Goal: Transaction & Acquisition: Purchase product/service

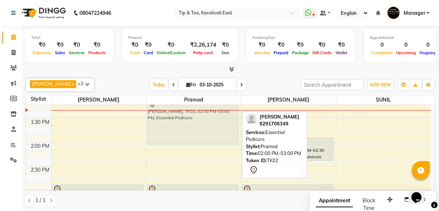
scroll to position [248, 0]
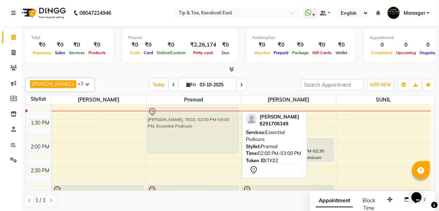
drag, startPoint x: 179, startPoint y: 143, endPoint x: 172, endPoint y: 127, distance: 17.1
click at [172, 127] on div "Riddhi Sonavia, TK02, 02:00 PM-03:00 PM, Essential Pedicure Ruchita, TK01, 03:0…" at bounding box center [194, 167] width 95 height 620
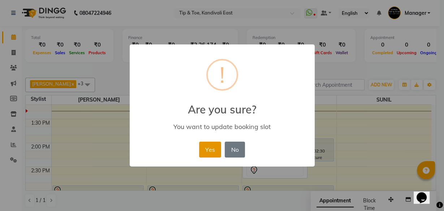
click at [204, 149] on button "Yes" at bounding box center [210, 150] width 22 height 16
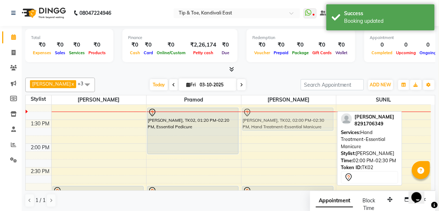
scroll to position [247, 0]
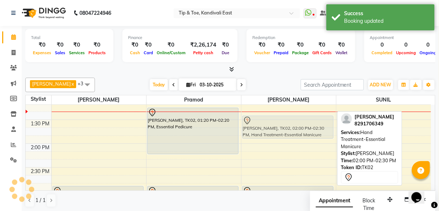
drag, startPoint x: 285, startPoint y: 150, endPoint x: 280, endPoint y: 125, distance: 25.4
click at [280, 125] on div "Riddhi Sonavia, TK02, 02:00 PM-02:30 PM, Hand Treatment-Essential Manicure Priy…" at bounding box center [289, 168] width 95 height 620
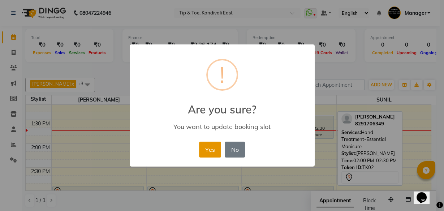
click at [210, 153] on button "Yes" at bounding box center [210, 150] width 22 height 16
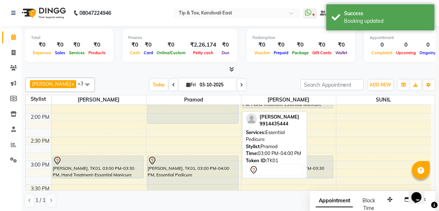
scroll to position [276, 0]
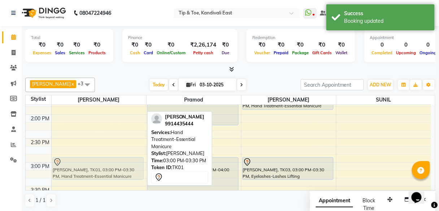
drag, startPoint x: 108, startPoint y: 166, endPoint x: 120, endPoint y: 164, distance: 12.7
click at [120, 164] on div "Ruchita, TK01, 03:00 PM-03:30 PM, Hand Treatment-Essential Manicure Ruchita, TK…" at bounding box center [99, 139] width 95 height 620
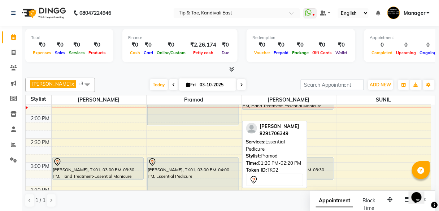
click at [184, 117] on div "Riddhi Sonavia, TK02, 01:20 PM-02:20 PM, Essential Pedicure" at bounding box center [193, 102] width 91 height 46
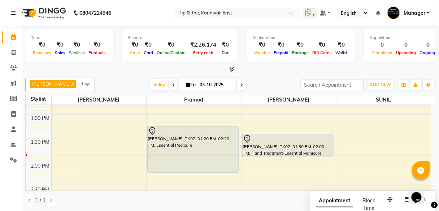
scroll to position [218, 0]
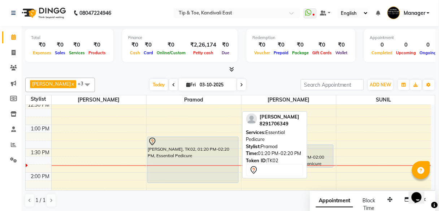
click at [186, 155] on div "[PERSON_NAME], TK02, 01:20 PM-02:20 PM, Essential Pedicure" at bounding box center [193, 160] width 91 height 46
select select "7"
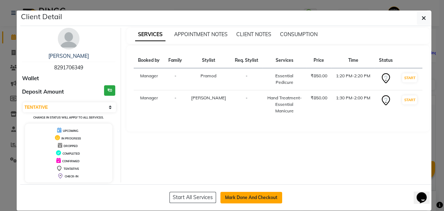
click at [237, 198] on button "Mark Done And Checkout" at bounding box center [251, 198] width 62 height 12
select select "service"
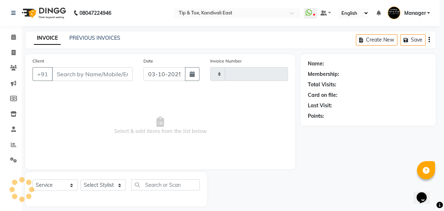
type input "0262"
select select "7846"
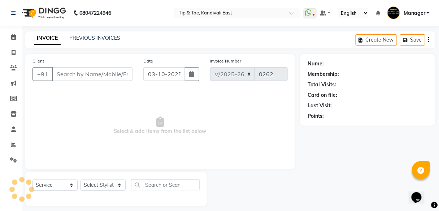
type input "8291706349"
select select "70623"
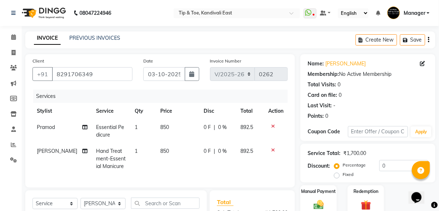
scroll to position [29, 0]
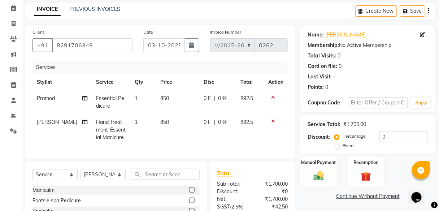
click at [166, 97] on td "850" at bounding box center [177, 102] width 43 height 24
select select "70361"
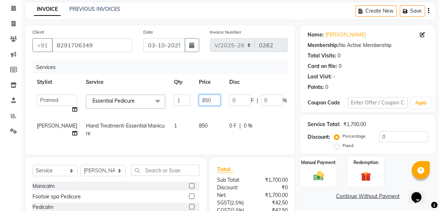
click at [199, 98] on input "850" at bounding box center [210, 100] width 22 height 11
type input "8"
type input "1500"
click at [195, 126] on td "850" at bounding box center [210, 130] width 30 height 24
select select "70623"
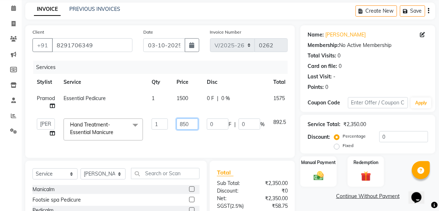
drag, startPoint x: 191, startPoint y: 124, endPoint x: 172, endPoint y: 124, distance: 18.8
click at [172, 124] on tr "Dhanashree Manager Poonam Juhu Pramod Pranali RUTUJA SANJAY MAMA SUNIL SUSHILA …" at bounding box center [174, 129] width 282 height 31
type input "1300"
click at [179, 144] on div "Services Stylist Service Qty Price Disc Total Action Pramod Essential Pedicure …" at bounding box center [160, 106] width 255 height 90
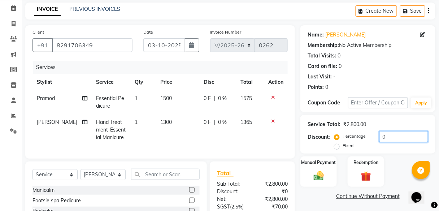
click at [380, 137] on input "0" at bounding box center [404, 136] width 49 height 11
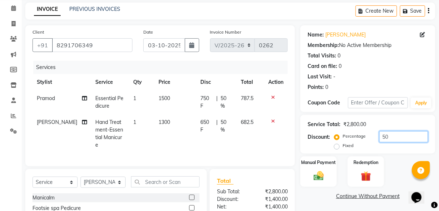
type input "50"
click at [291, 138] on div "Client +91 8291706349 Date 03-10-2025 Invoice Number V/2025 V/2025-26 0262 Serv…" at bounding box center [160, 95] width 270 height 141
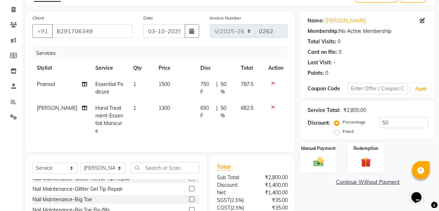
scroll to position [101, 0]
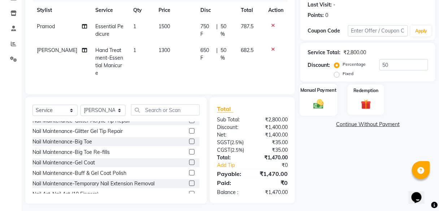
click at [323, 97] on div "Manual Payment" at bounding box center [319, 100] width 38 height 32
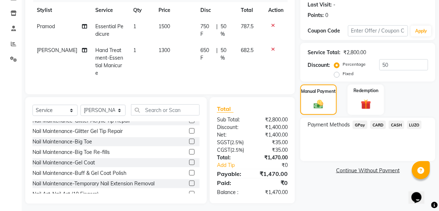
click at [379, 125] on span "CARD" at bounding box center [379, 125] width 16 height 8
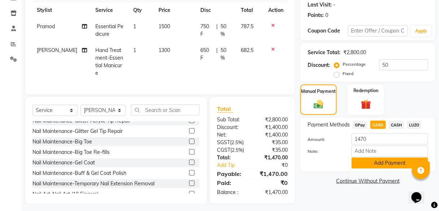
click at [381, 163] on button "Add Payment" at bounding box center [390, 163] width 77 height 11
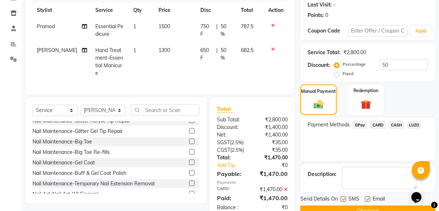
scroll to position [123, 0]
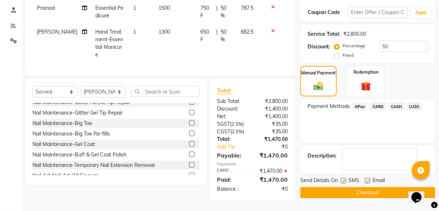
click at [353, 187] on button "Checkout" at bounding box center [368, 192] width 135 height 11
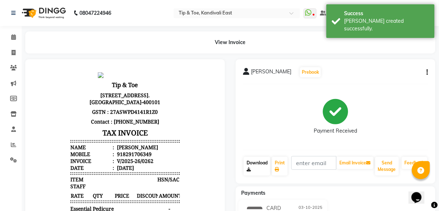
click at [249, 166] on link "Download" at bounding box center [257, 166] width 27 height 19
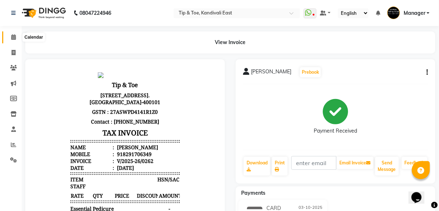
click at [16, 39] on icon at bounding box center [13, 36] width 5 height 5
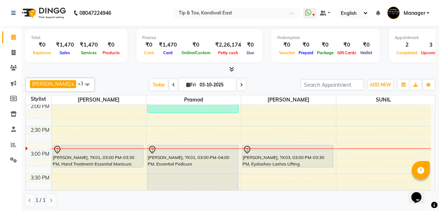
scroll to position [289, 0]
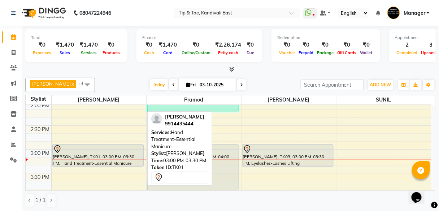
click at [114, 150] on div at bounding box center [98, 149] width 90 height 9
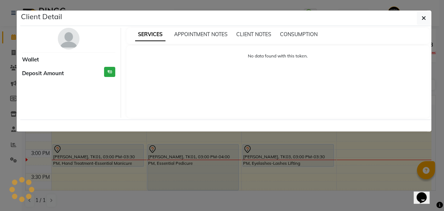
select select "7"
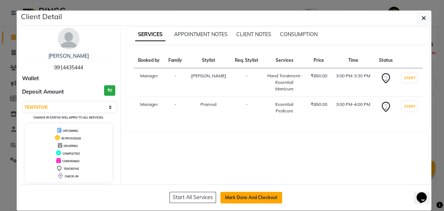
click at [255, 197] on button "Mark Done And Checkout" at bounding box center [251, 198] width 62 height 12
select select "service"
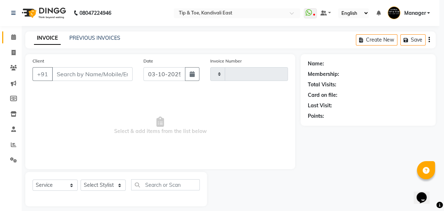
type input "0263"
select select "7846"
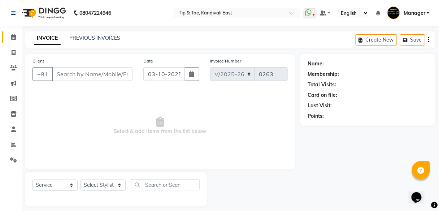
type input "9914435444"
select select "85200"
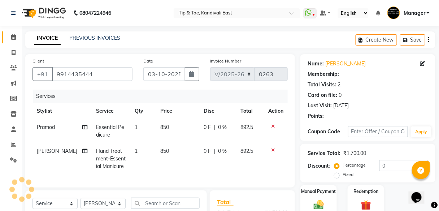
type input "20"
select select "1: Object"
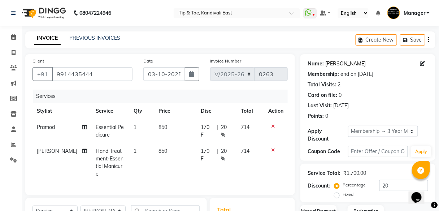
click at [330, 62] on link "[PERSON_NAME]" at bounding box center [346, 64] width 40 height 8
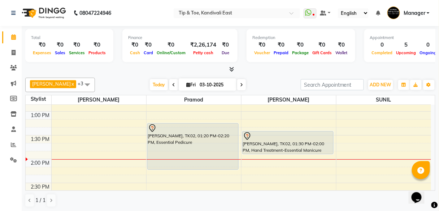
scroll to position [231, 0]
click at [59, 143] on div "8:00 AM 8:30 AM 9:00 AM 9:30 AM 10:00 AM 10:30 AM 11:00 AM 11:30 AM 12:00 PM 12…" at bounding box center [229, 184] width 406 height 620
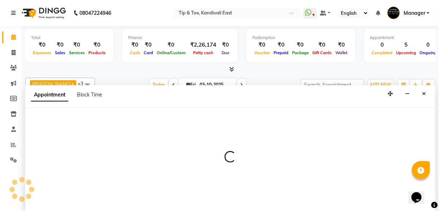
select select "85200"
select select "tentative"
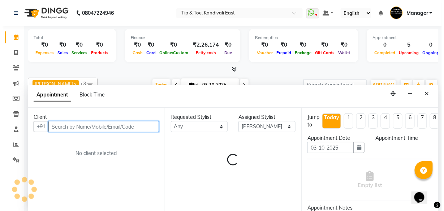
scroll to position [0, 0]
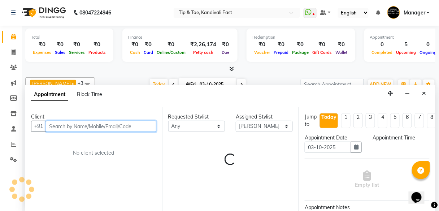
select select "825"
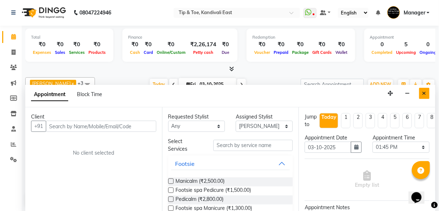
click at [427, 95] on button "Close" at bounding box center [424, 93] width 10 height 11
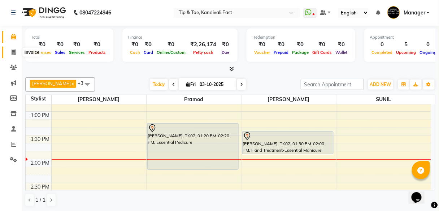
click at [14, 51] on icon at bounding box center [14, 52] width 4 height 5
select select "service"
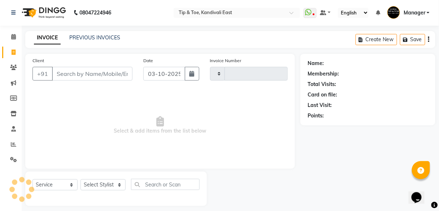
type input "0262"
select select "7846"
click at [65, 75] on input "Client" at bounding box center [92, 74] width 81 height 14
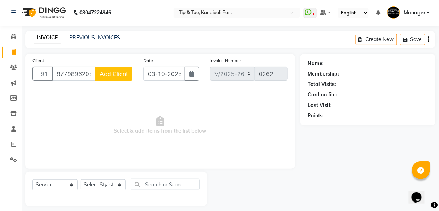
type input "8779896205"
click at [115, 74] on span "Add Client" at bounding box center [114, 73] width 29 height 7
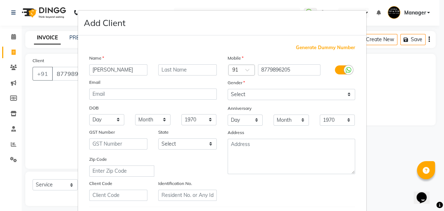
type input "Ranu"
drag, startPoint x: 177, startPoint y: 68, endPoint x: 171, endPoint y: 68, distance: 6.9
click at [177, 69] on input "text" at bounding box center [187, 69] width 59 height 11
type input "Manijar"
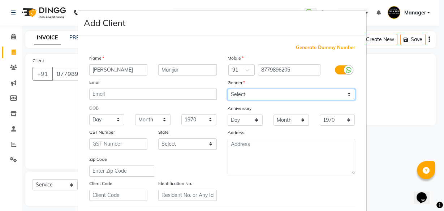
click at [263, 93] on select "Select Male Female Other Prefer Not To Say" at bounding box center [292, 94] width 128 height 11
select select "female"
click at [228, 89] on select "Select Male Female Other Prefer Not To Say" at bounding box center [292, 94] width 128 height 11
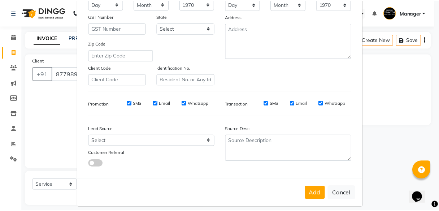
scroll to position [121, 0]
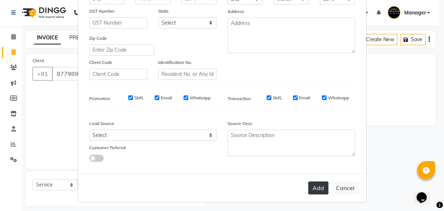
click at [314, 186] on button "Add" at bounding box center [318, 187] width 20 height 13
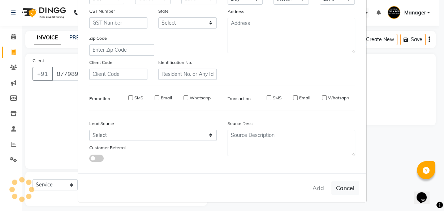
select select
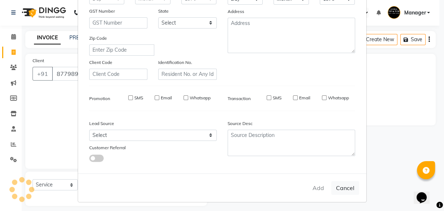
select select
checkbox input "false"
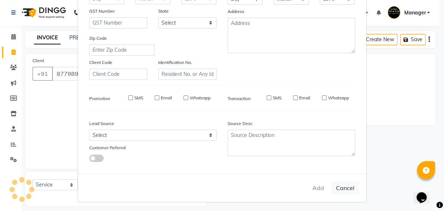
checkbox input "false"
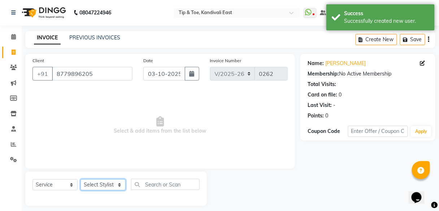
click at [110, 185] on select "Select Stylist Dhanashree Manager Poonam Juhu Pramod Pranali RUTUJA SANJAY MAMA…" at bounding box center [103, 184] width 45 height 11
select select "85200"
click at [81, 179] on select "Select Stylist Dhanashree Manager Poonam Juhu Pramod Pranali RUTUJA SANJAY MAMA…" at bounding box center [103, 184] width 45 height 11
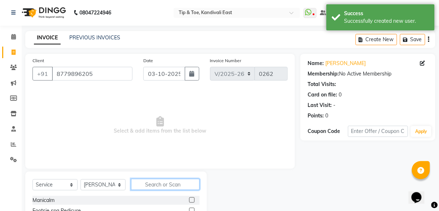
click at [156, 185] on input "text" at bounding box center [165, 184] width 69 height 11
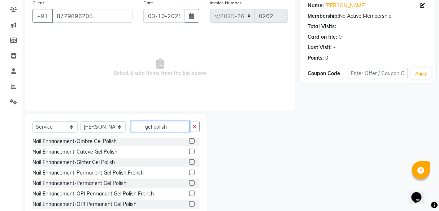
scroll to position [0, 0]
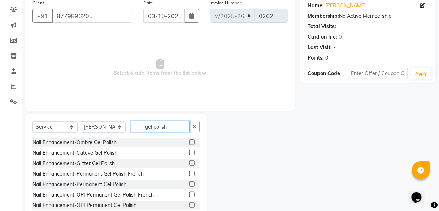
type input "gel polish"
click at [189, 183] on label at bounding box center [191, 183] width 5 height 5
click at [189, 183] on input "checkbox" at bounding box center [191, 184] width 5 height 5
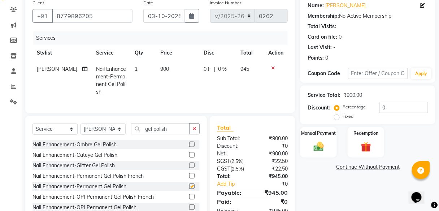
checkbox input "false"
click at [173, 132] on input "gel polish" at bounding box center [160, 128] width 59 height 11
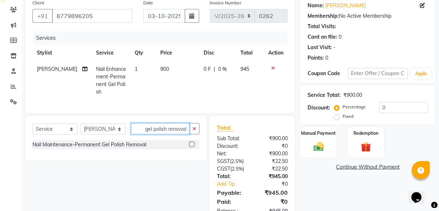
type input "gel polish removal"
click at [193, 147] on label at bounding box center [191, 144] width 5 height 5
click at [193, 147] on input "checkbox" at bounding box center [191, 144] width 5 height 5
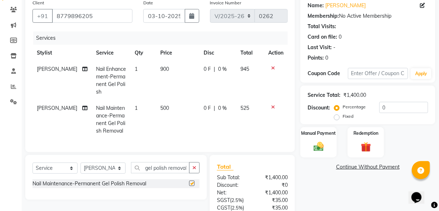
checkbox input "false"
click at [165, 108] on td "500" at bounding box center [177, 119] width 43 height 39
select select "85200"
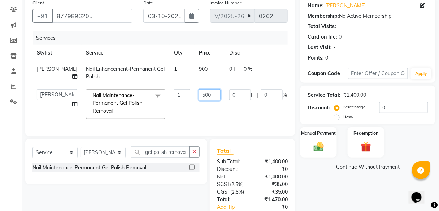
click at [199, 94] on input "500" at bounding box center [210, 94] width 22 height 11
type input "5"
type input "150"
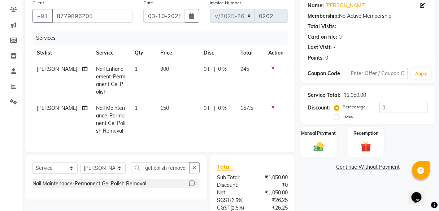
click at [209, 117] on td "0 F | 0 %" at bounding box center [217, 119] width 37 height 39
select select "85200"
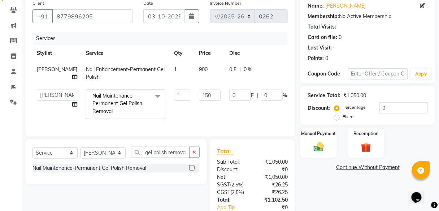
scroll to position [0, 30]
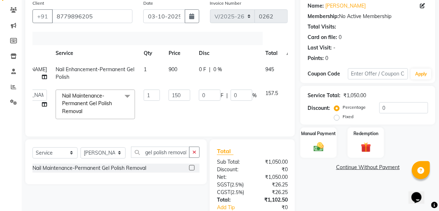
click at [290, 68] on icon at bounding box center [292, 68] width 4 height 5
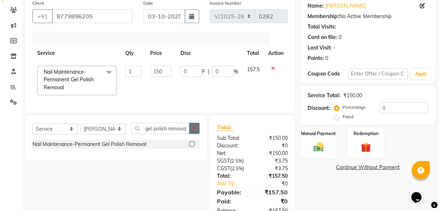
click at [192, 132] on button "button" at bounding box center [194, 128] width 10 height 11
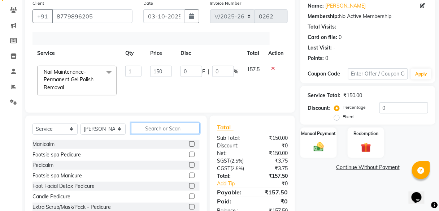
click at [179, 133] on input "text" at bounding box center [165, 128] width 69 height 11
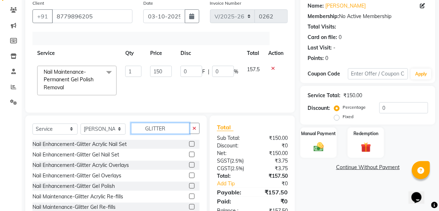
scroll to position [84, 0]
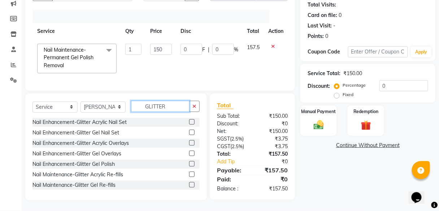
type input "GLITTER"
click at [189, 165] on label at bounding box center [191, 163] width 5 height 5
click at [189, 165] on input "checkbox" at bounding box center [191, 164] width 5 height 5
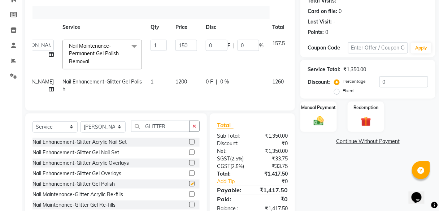
checkbox input "false"
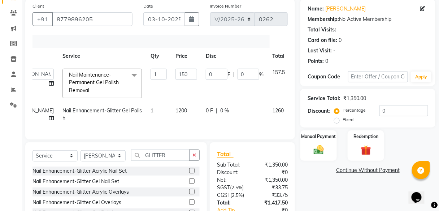
click at [176, 109] on span "1200" at bounding box center [182, 110] width 12 height 7
select select "85200"
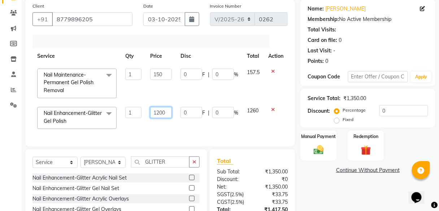
click at [158, 111] on input "1200" at bounding box center [161, 112] width 22 height 11
type input "1300"
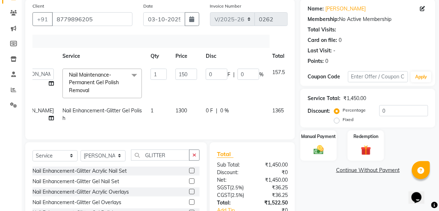
click at [154, 127] on div "Services Stylist Service Qty Price Disc Total Action Dhanashree Manager Poonam …" at bounding box center [160, 84] width 255 height 98
click at [206, 108] on div "0 F | 0 %" at bounding box center [235, 111] width 58 height 8
select select "85200"
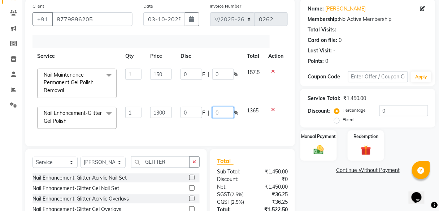
click at [214, 112] on input "0" at bounding box center [223, 112] width 22 height 11
type input "50"
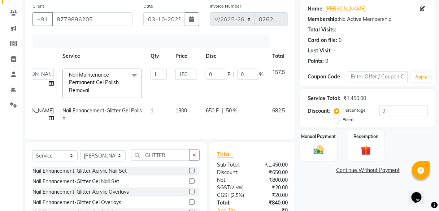
click at [176, 125] on tr "SUSHILA Nail Enhancement-Glitter Gel Polish 1 1300 650 F | 50 % 682.5" at bounding box center [161, 115] width 304 height 24
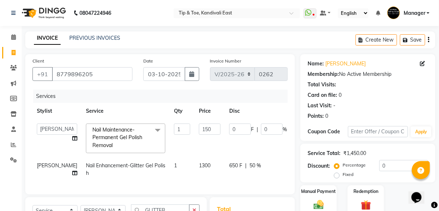
scroll to position [29, 0]
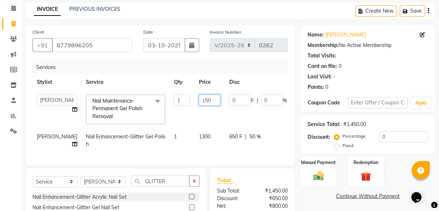
click at [199, 100] on input "150" at bounding box center [210, 100] width 22 height 11
type input "450"
click at [225, 122] on td "0 F | 0 %" at bounding box center [258, 109] width 66 height 38
select select "85200"
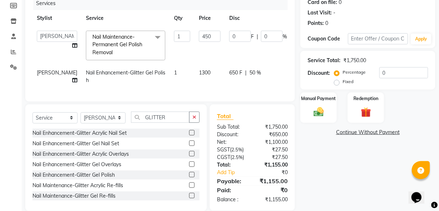
scroll to position [108, 0]
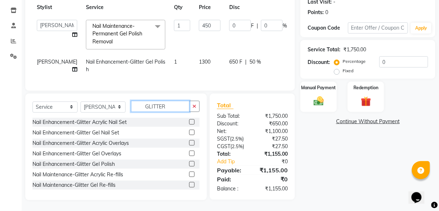
drag, startPoint x: 173, startPoint y: 105, endPoint x: 85, endPoint y: 101, distance: 87.9
click at [111, 108] on div "Select Service Product Membership Package Voucher Prepaid Gift Card Select Styl…" at bounding box center [116, 109] width 167 height 17
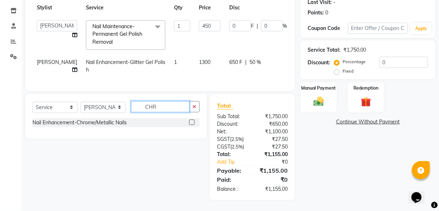
scroll to position [107, 0]
type input "CHROM"
click at [193, 122] on label at bounding box center [191, 122] width 5 height 5
click at [193, 122] on input "checkbox" at bounding box center [191, 122] width 5 height 5
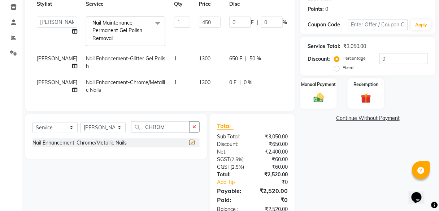
checkbox input "false"
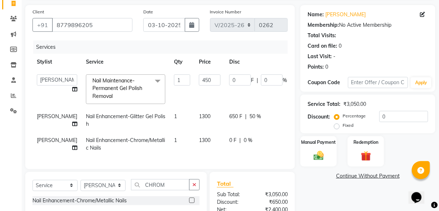
scroll to position [78, 0]
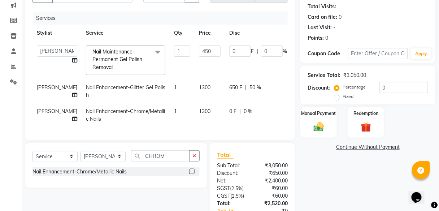
click at [244, 108] on span "0 %" at bounding box center [248, 112] width 9 height 8
select select "85200"
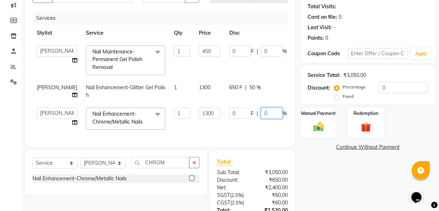
click at [261, 112] on input "0" at bounding box center [272, 113] width 22 height 11
type input "50"
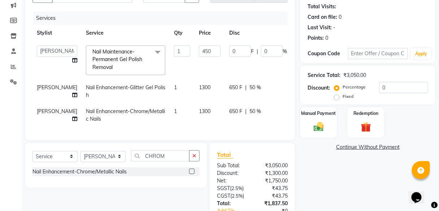
click at [244, 130] on div "Services Stylist Service Qty Price Disc Total Action Dhanashree Manager Poonam …" at bounding box center [160, 72] width 255 height 121
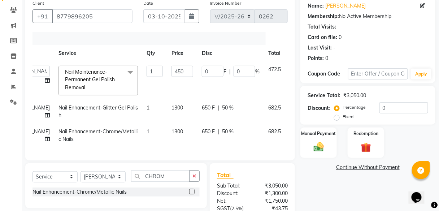
scroll to position [0, 30]
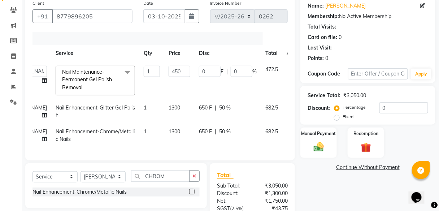
click at [290, 129] on icon at bounding box center [292, 130] width 4 height 5
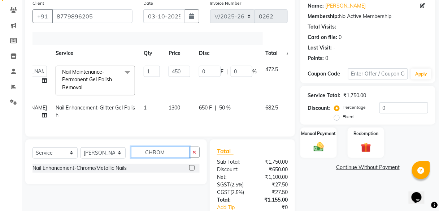
drag, startPoint x: 175, startPoint y: 156, endPoint x: 133, endPoint y: 157, distance: 41.6
click at [133, 157] on input "CHROM" at bounding box center [160, 152] width 59 height 11
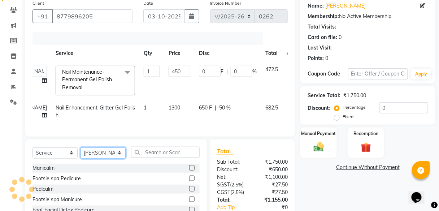
click at [119, 158] on select "Select Stylist Dhanashree Manager Poonam Juhu Pramod Pranali RUTUJA SANJAY MAMA…" at bounding box center [103, 152] width 45 height 11
select select "70623"
click at [81, 151] on select "Select Stylist Dhanashree Manager Poonam Juhu Pramod Pranali RUTUJA SANJAY MAMA…" at bounding box center [103, 152] width 45 height 11
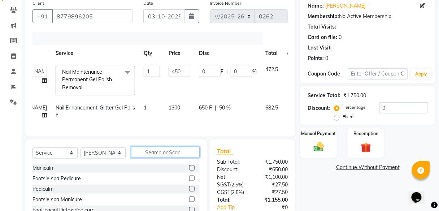
click at [155, 155] on input "text" at bounding box center [165, 152] width 69 height 11
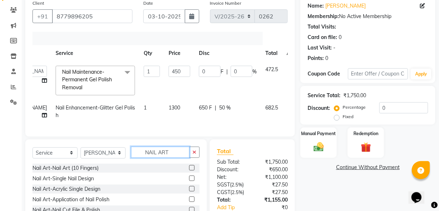
type input "NAIL ART"
click at [189, 169] on label at bounding box center [191, 167] width 5 height 5
click at [189, 169] on input "checkbox" at bounding box center [191, 168] width 5 height 5
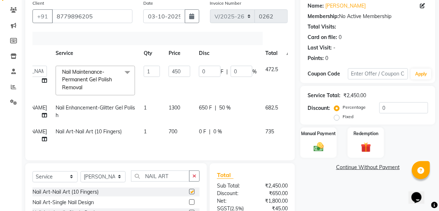
checkbox input "false"
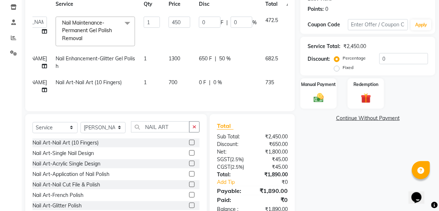
scroll to position [132, 0]
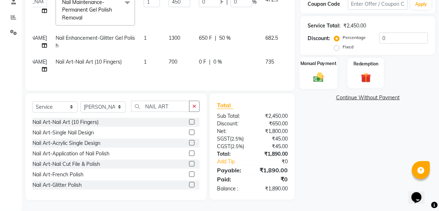
click at [321, 72] on img at bounding box center [318, 77] width 17 height 12
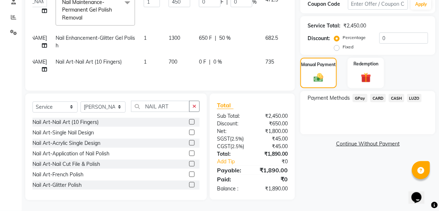
click at [397, 95] on span "CASH" at bounding box center [397, 98] width 16 height 8
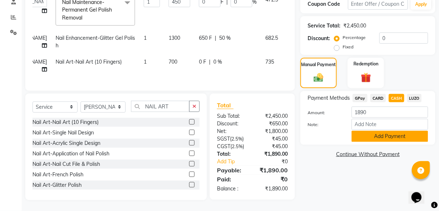
click at [382, 133] on button "Add Payment" at bounding box center [390, 136] width 77 height 11
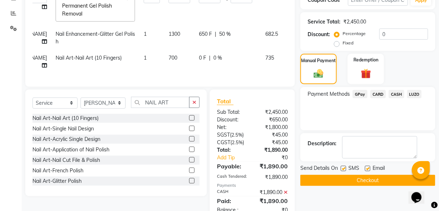
click at [356, 180] on button "Checkout" at bounding box center [368, 180] width 135 height 11
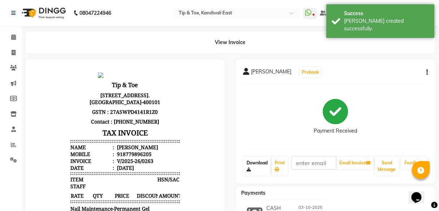
click at [262, 166] on link "Download" at bounding box center [257, 166] width 27 height 19
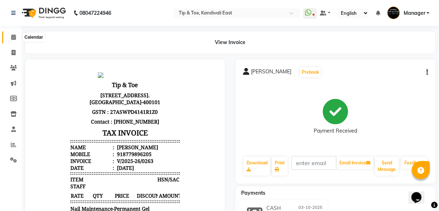
click at [12, 38] on icon at bounding box center [13, 36] width 5 height 5
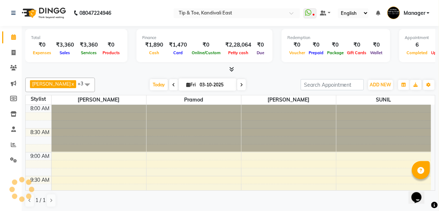
scroll to position [376, 0]
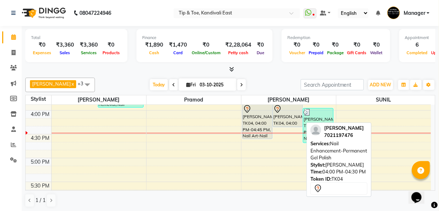
click at [292, 110] on div at bounding box center [288, 109] width 29 height 9
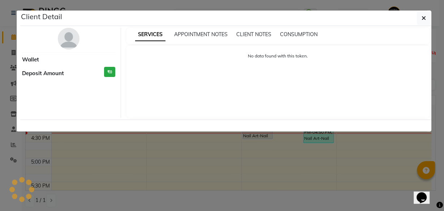
select select "3"
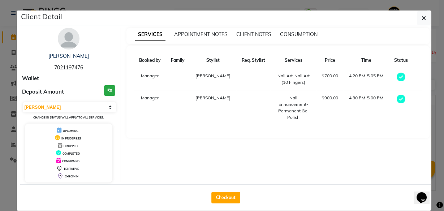
click at [320, 3] on ngb-modal-window "Client Detail Ambika 7021197476 Wallet Deposit Amount ₹0 Select MARK DONE UPCOM…" at bounding box center [222, 105] width 444 height 211
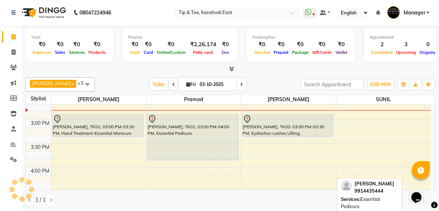
scroll to position [318, 0]
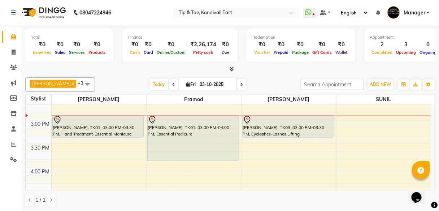
click at [185, 85] on span "Fri" at bounding box center [191, 84] width 13 height 5
select select "10"
select select "2025"
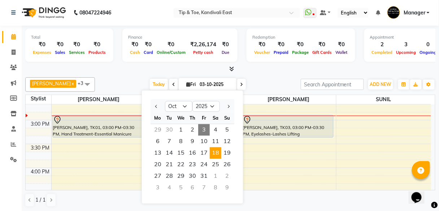
click at [218, 152] on span "18" at bounding box center [216, 153] width 12 height 12
type input "18-10-2025"
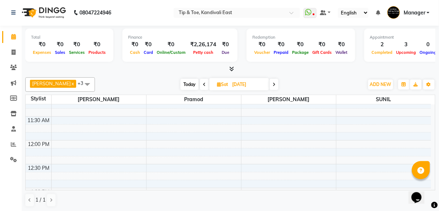
scroll to position [155, 0]
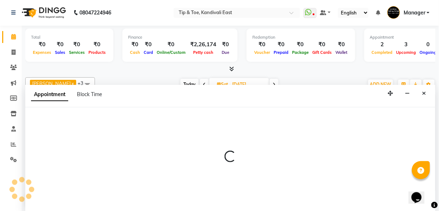
select select "70623"
select select "720"
select select "tentative"
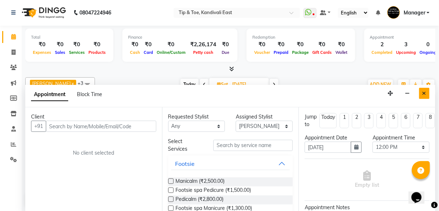
click at [422, 92] on button "Close" at bounding box center [424, 93] width 10 height 11
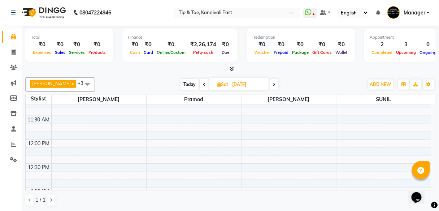
click at [183, 85] on span "Today" at bounding box center [190, 84] width 18 height 11
type input "03-10-2025"
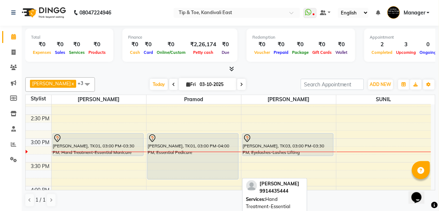
scroll to position [300, 0]
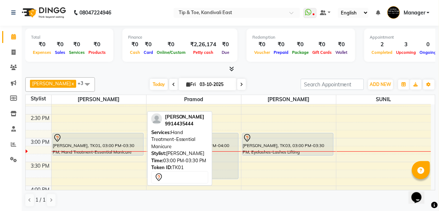
click at [99, 143] on div "[PERSON_NAME], TK01, 03:00 PM-03:30 PM, Hand Treatment-Essential Manicure" at bounding box center [98, 144] width 91 height 22
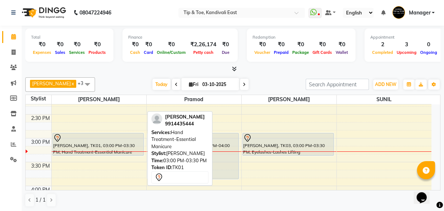
select select "3"
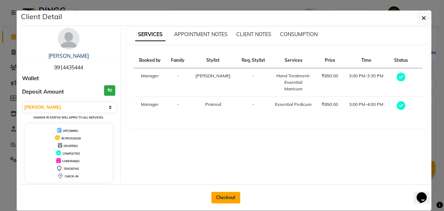
click at [217, 198] on button "Checkout" at bounding box center [225, 198] width 29 height 12
select select "7846"
select select "service"
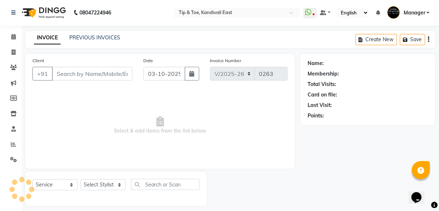
type input "9914435444"
select select "85200"
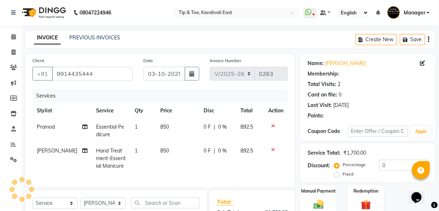
select select "1: Object"
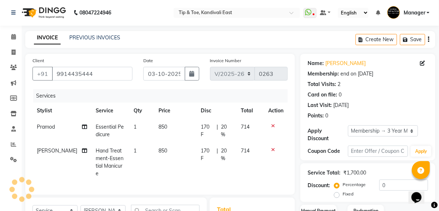
type input "20"
click at [274, 124] on icon at bounding box center [273, 125] width 4 height 5
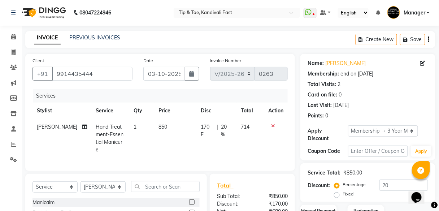
scroll to position [58, 0]
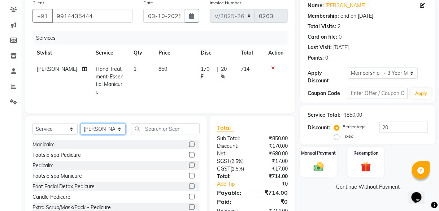
click at [121, 128] on select "Select Stylist [PERSON_NAME] Manager [PERSON_NAME] [PERSON_NAME] [PERSON_NAME] …" at bounding box center [103, 129] width 45 height 11
select select "70361"
click at [81, 124] on select "Select Stylist [PERSON_NAME] Manager [PERSON_NAME] [PERSON_NAME] [PERSON_NAME] …" at bounding box center [103, 129] width 45 height 11
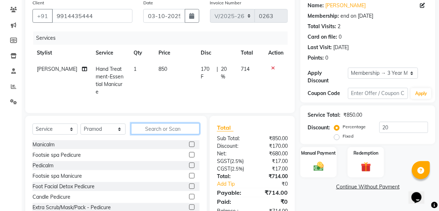
click at [172, 126] on input "text" at bounding box center [165, 128] width 69 height 11
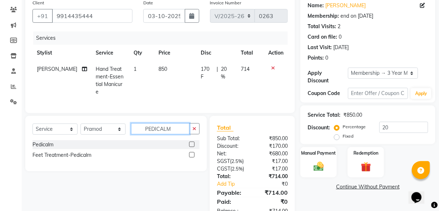
type input "PEDICALM"
click at [191, 152] on label at bounding box center [191, 154] width 5 height 5
click at [191, 153] on input "checkbox" at bounding box center [191, 155] width 5 height 5
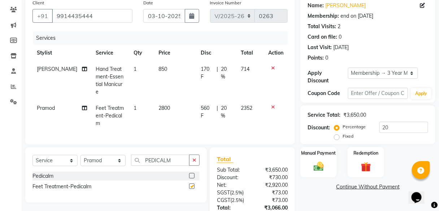
checkbox input "false"
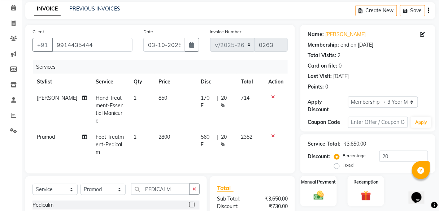
click at [272, 96] on icon at bounding box center [273, 96] width 4 height 5
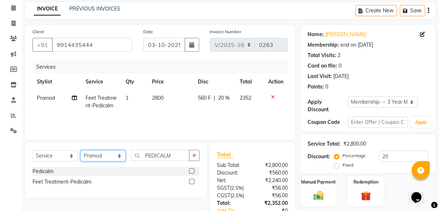
click at [120, 157] on select "Select Stylist [PERSON_NAME] Manager [PERSON_NAME] [PERSON_NAME] [PERSON_NAME] …" at bounding box center [103, 155] width 45 height 11
select select "85200"
click at [81, 150] on select "Select Stylist [PERSON_NAME] Manager [PERSON_NAME] [PERSON_NAME] [PERSON_NAME] …" at bounding box center [103, 155] width 45 height 11
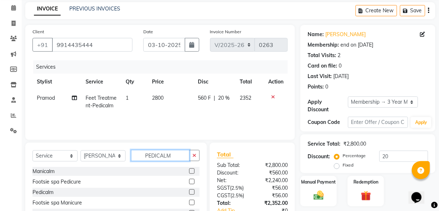
drag, startPoint x: 178, startPoint y: 155, endPoint x: 115, endPoint y: 156, distance: 63.6
click at [115, 156] on div "Select Service Product Membership Package Voucher Prepaid Gift Card Select Styl…" at bounding box center [116, 158] width 167 height 17
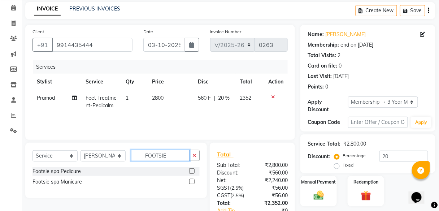
type input "FOOTSIE"
click at [193, 181] on label at bounding box center [191, 181] width 5 height 5
click at [193, 181] on input "checkbox" at bounding box center [191, 182] width 5 height 5
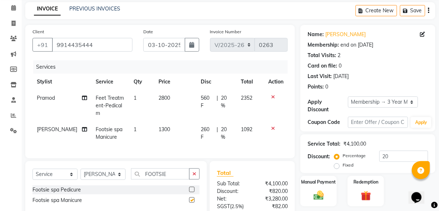
checkbox input "false"
click at [265, 135] on td at bounding box center [276, 133] width 24 height 24
drag, startPoint x: 391, startPoint y: 157, endPoint x: 336, endPoint y: 147, distance: 55.4
click at [343, 151] on div "Percentage Fixed 20" at bounding box center [382, 161] width 92 height 20
type input "50"
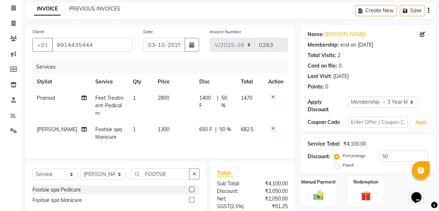
click at [208, 143] on td "650 F | 50 %" at bounding box center [216, 133] width 42 height 24
select select "85200"
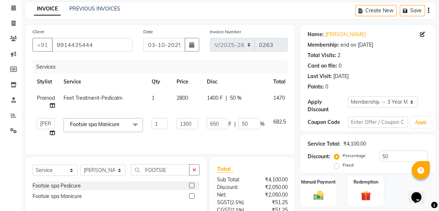
scroll to position [0, 0]
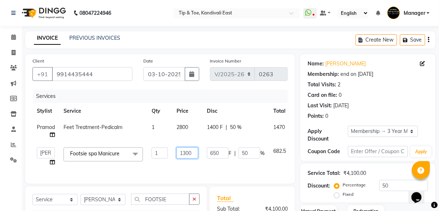
click at [186, 152] on input "1300" at bounding box center [188, 152] width 22 height 11
type input "1800"
click at [194, 167] on div "Services Stylist Service Qty Price Disc Total Action Pramod Feet Treatment-Pedi…" at bounding box center [160, 133] width 255 height 87
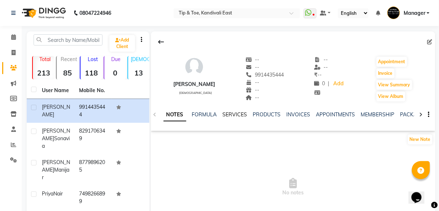
click at [227, 115] on link "SERVICES" at bounding box center [235, 114] width 25 height 7
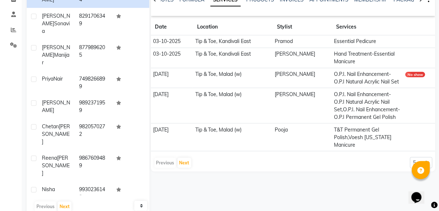
scroll to position [116, 0]
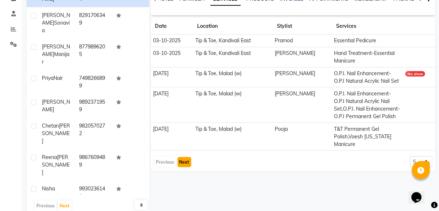
click at [188, 162] on button "Next" at bounding box center [185, 162] width 14 height 10
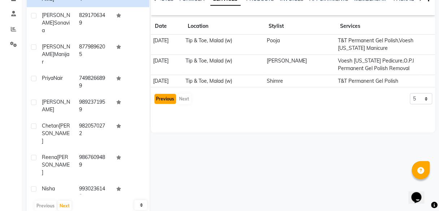
click at [165, 98] on button "Previous" at bounding box center [166, 99] width 22 height 10
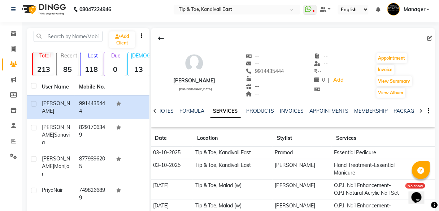
scroll to position [0, 0]
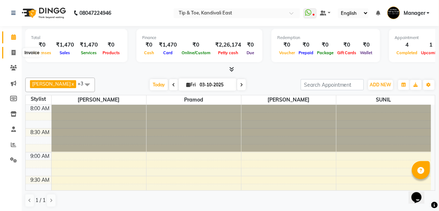
drag, startPoint x: 14, startPoint y: 53, endPoint x: 0, endPoint y: 63, distance: 16.4
click at [14, 53] on icon at bounding box center [14, 52] width 4 height 5
select select "7846"
select select "service"
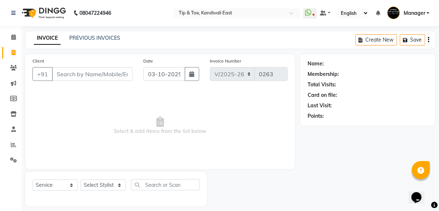
click at [100, 73] on input "Client" at bounding box center [92, 74] width 81 height 14
type input "7021197476"
click at [107, 76] on span "Add Client" at bounding box center [114, 73] width 29 height 7
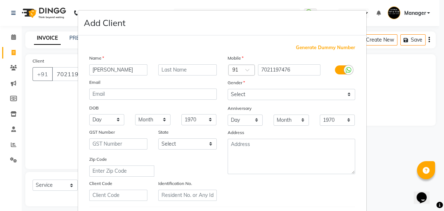
type input "Ambika"
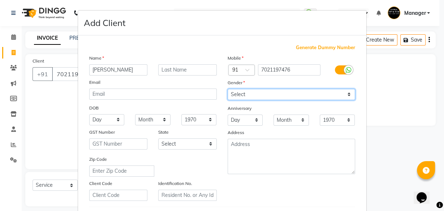
click at [250, 92] on select "Select Male Female Other Prefer Not To Say" at bounding box center [292, 94] width 128 height 11
select select "female"
click at [228, 89] on select "Select Male Female Other Prefer Not To Say" at bounding box center [292, 94] width 128 height 11
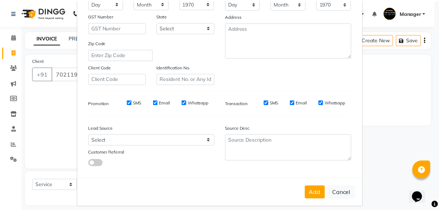
scroll to position [121, 0]
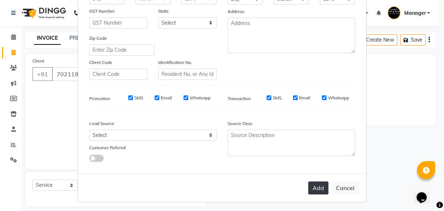
click at [313, 186] on button "Add" at bounding box center [318, 187] width 20 height 13
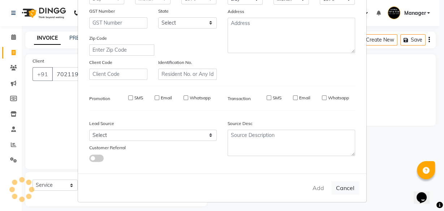
select select
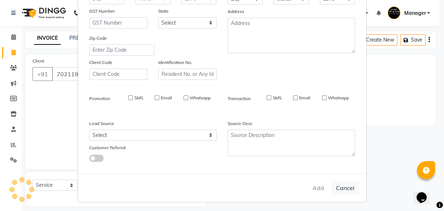
select select
checkbox input "false"
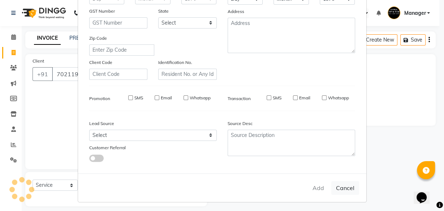
checkbox input "false"
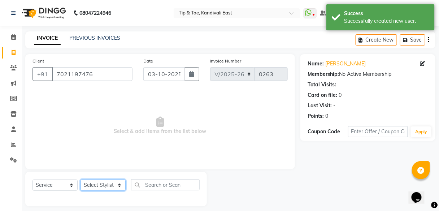
click at [113, 183] on select "Select Stylist Dhanashree Manager Poonam Juhu Pramod Pranali RUTUJA SANJAY MAMA…" at bounding box center [103, 185] width 45 height 11
select select "70623"
click at [81, 180] on select "Select Stylist Dhanashree Manager Poonam Juhu Pramod Pranali RUTUJA SANJAY MAMA…" at bounding box center [103, 185] width 45 height 11
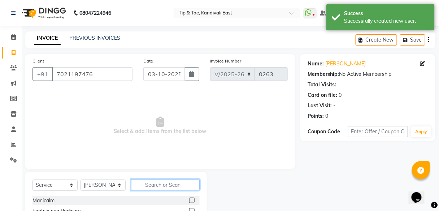
click at [168, 186] on input "text" at bounding box center [165, 184] width 69 height 11
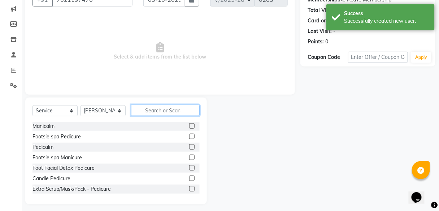
scroll to position [78, 0]
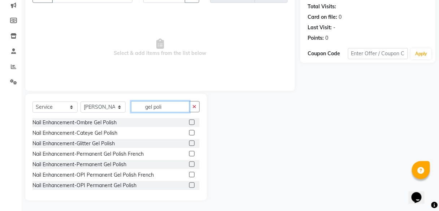
type input "gel poli"
click at [189, 164] on label at bounding box center [191, 164] width 5 height 5
click at [189, 164] on input "checkbox" at bounding box center [191, 164] width 5 height 5
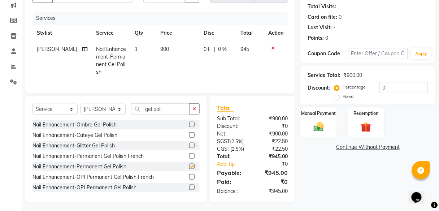
checkbox input "false"
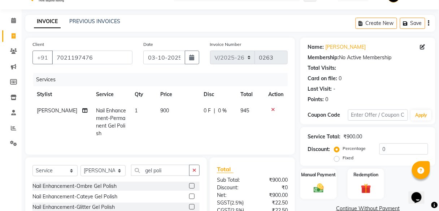
scroll to position [0, 0]
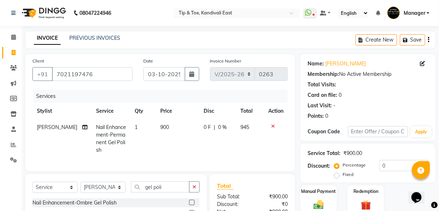
click at [272, 125] on icon at bounding box center [273, 126] width 4 height 5
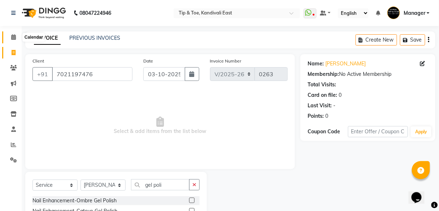
click at [14, 39] on icon at bounding box center [13, 36] width 5 height 5
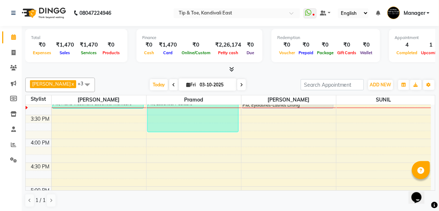
scroll to position [347, 0]
click at [251, 137] on div "8:00 AM 8:30 AM 9:00 AM 9:30 AM 10:00 AM 10:30 AM 11:00 AM 11:30 AM 12:00 PM 12…" at bounding box center [229, 68] width 406 height 620
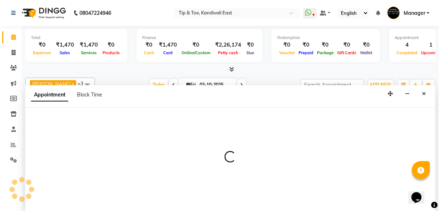
scroll to position [0, 0]
select select "70623"
select select "960"
select select "tentative"
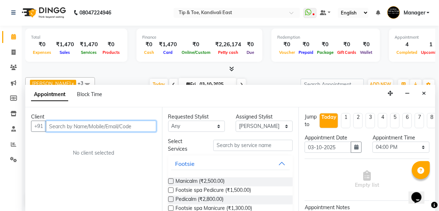
type input "a"
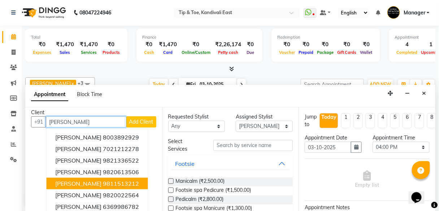
scroll to position [0, 0]
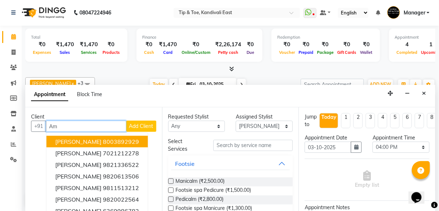
type input "A"
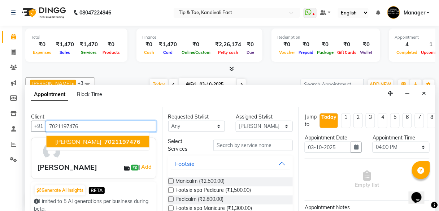
click at [71, 142] on span "Ambika" at bounding box center [78, 141] width 47 height 7
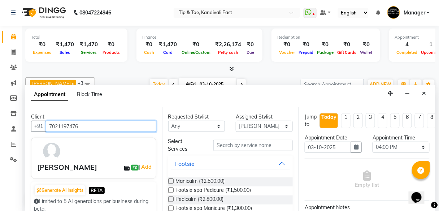
type input "7021197476"
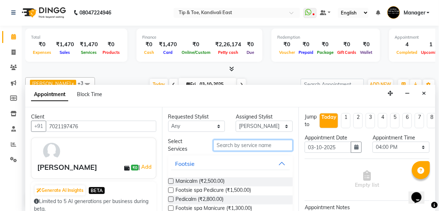
click at [251, 145] on input "text" at bounding box center [253, 145] width 79 height 11
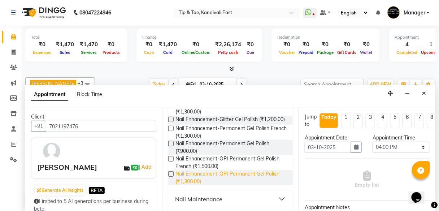
scroll to position [87, 0]
type input "gel polish"
click at [172, 146] on label at bounding box center [170, 142] width 5 height 5
click at [172, 146] on input "checkbox" at bounding box center [170, 143] width 5 height 5
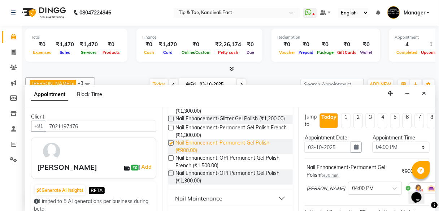
checkbox input "false"
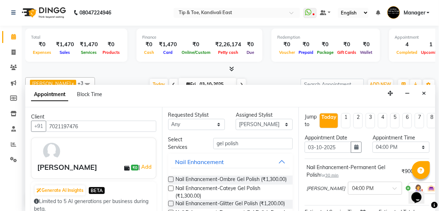
scroll to position [0, 0]
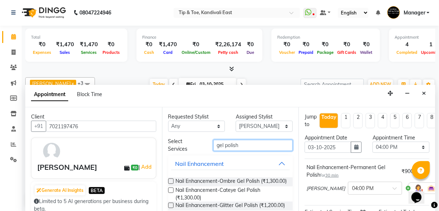
drag, startPoint x: 224, startPoint y: 146, endPoint x: 191, endPoint y: 154, distance: 34.4
click at [186, 149] on div "Select Services gel polish" at bounding box center [231, 145] width 136 height 15
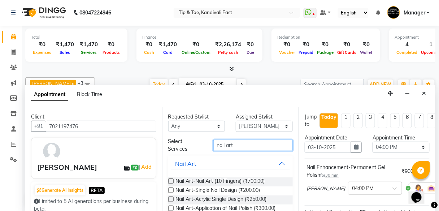
type input "nail art"
click at [171, 181] on label at bounding box center [170, 180] width 5 height 5
click at [171, 181] on input "checkbox" at bounding box center [170, 182] width 5 height 5
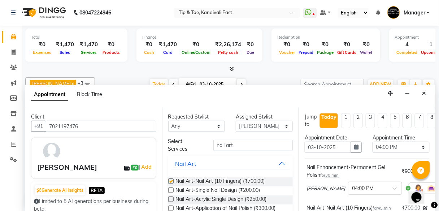
checkbox input "false"
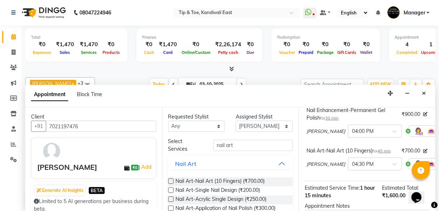
scroll to position [58, 0]
click at [393, 163] on span at bounding box center [397, 166] width 9 height 8
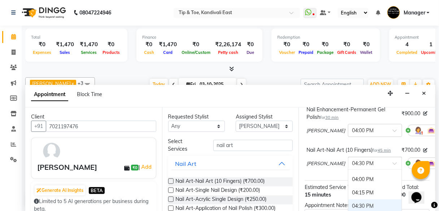
scroll to position [374, 0]
click at [353, 178] on div "04:00 PM" at bounding box center [375, 179] width 53 height 13
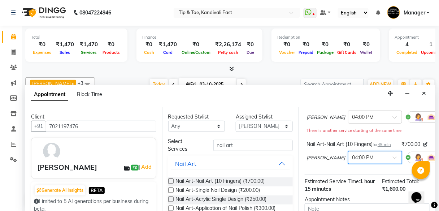
scroll to position [145, 0]
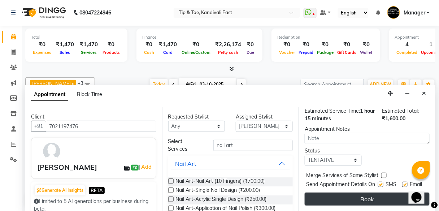
click at [355, 201] on button "Book" at bounding box center [367, 199] width 125 height 13
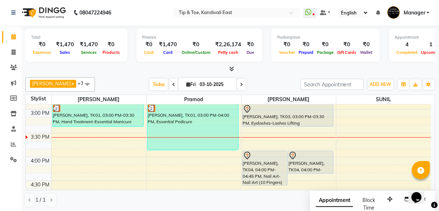
scroll to position [318, 0]
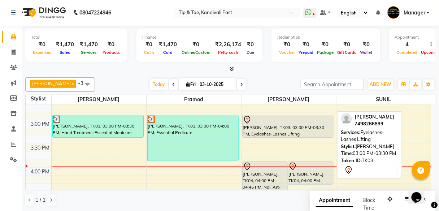
click at [299, 130] on div "[PERSON_NAME], TK03, 03:00 PM-03:30 PM, Eyelashes-Lashes Lifting" at bounding box center [288, 126] width 91 height 22
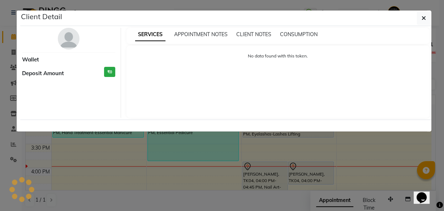
select select "7"
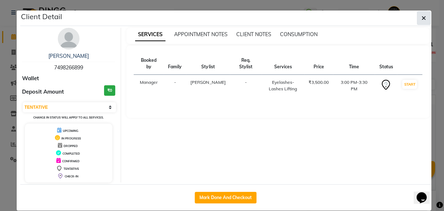
click at [420, 21] on button "button" at bounding box center [424, 18] width 14 height 14
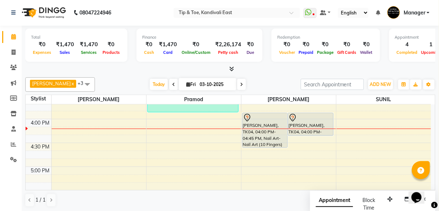
scroll to position [347, 0]
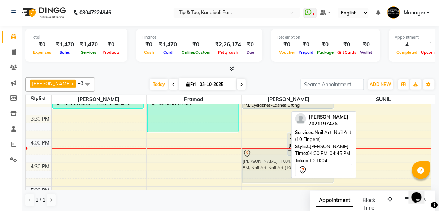
drag, startPoint x: 266, startPoint y: 146, endPoint x: 269, endPoint y: 165, distance: 19.4
click at [269, 165] on div "Ambika, TK04, 04:00 PM-04:45 PM, Nail Art-Nail Art (10 Fingers) Ambika, TK04, 0…" at bounding box center [289, 68] width 95 height 620
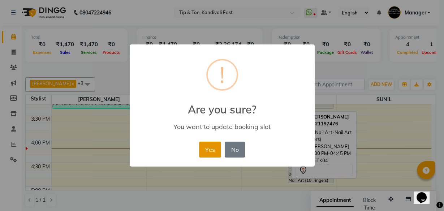
click at [216, 151] on button "Yes" at bounding box center [210, 150] width 22 height 16
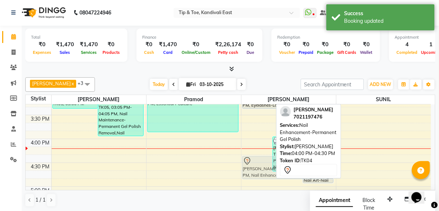
drag, startPoint x: 253, startPoint y: 140, endPoint x: 258, endPoint y: 160, distance: 20.4
click at [258, 160] on div "Ambika, TK04, 04:00 PM-04:30 PM, Nail Enhancement-Permanent Gel Polish Ranu Man…" at bounding box center [289, 68] width 95 height 620
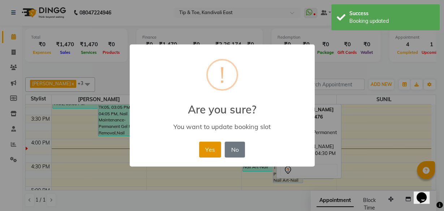
click at [210, 151] on button "Yes" at bounding box center [210, 150] width 22 height 16
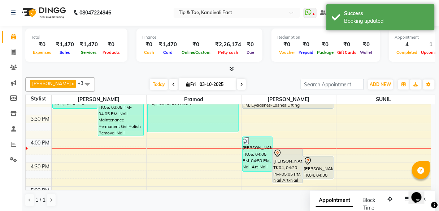
click at [391, 126] on div "8:00 AM 8:30 AM 9:00 AM 9:30 AM 10:00 AM 10:30 AM 11:00 AM 11:30 AM 12:00 PM 12…" at bounding box center [229, 68] width 406 height 620
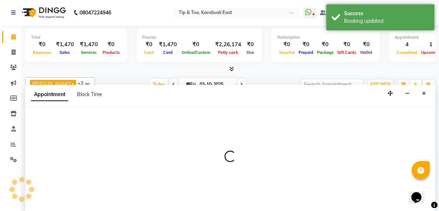
select select "70282"
select select "tentative"
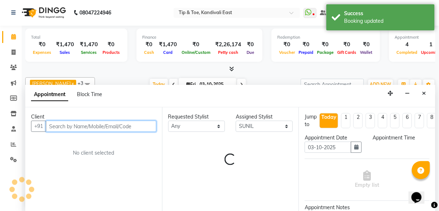
select select "945"
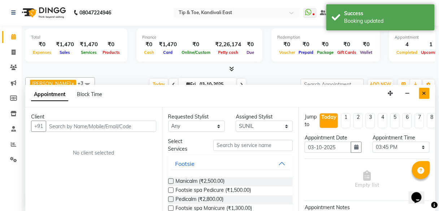
click at [428, 94] on button "Close" at bounding box center [424, 93] width 10 height 11
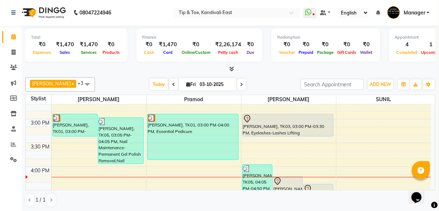
scroll to position [318, 0]
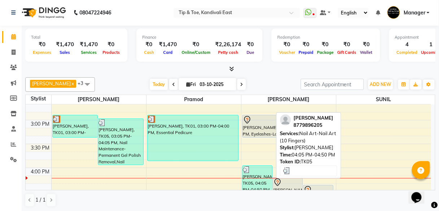
click at [256, 172] on div "[PERSON_NAME], TK05, 04:05 PM-04:50 PM, Nail Art-Nail Art (10 Fingers)" at bounding box center [258, 183] width 30 height 34
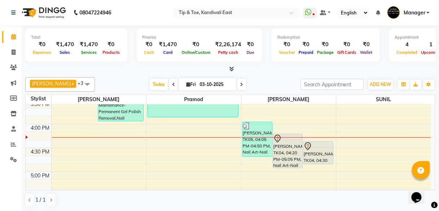
scroll to position [376, 0]
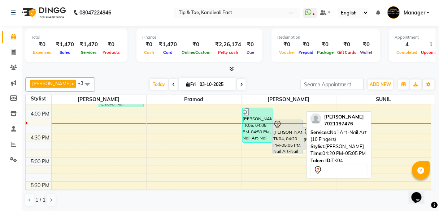
click at [280, 140] on div "Ambika, TK04, 04:20 PM-05:05 PM, Nail Art-Nail Art (10 Fingers)" at bounding box center [288, 137] width 30 height 34
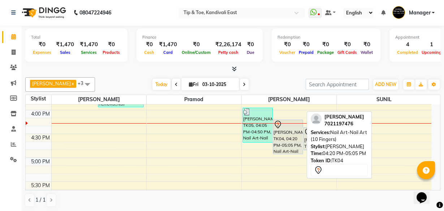
select select "7"
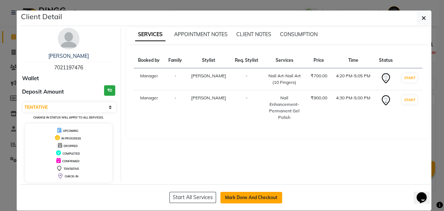
click at [240, 197] on button "Mark Done And Checkout" at bounding box center [251, 198] width 62 height 12
select select "7846"
select select "service"
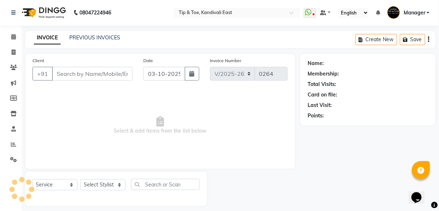
type input "7021197476"
select select "70623"
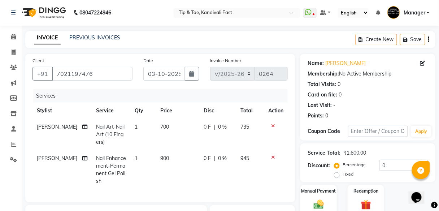
scroll to position [58, 0]
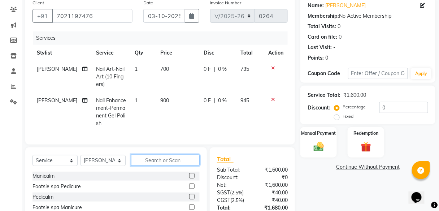
click at [149, 166] on input "text" at bounding box center [165, 160] width 69 height 11
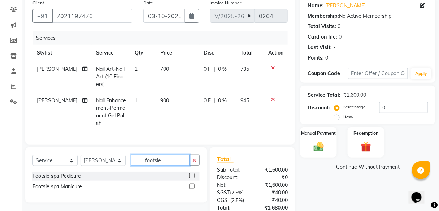
type input "footsie"
click at [193, 189] on label at bounding box center [191, 186] width 5 height 5
click at [193, 189] on input "checkbox" at bounding box center [191, 186] width 5 height 5
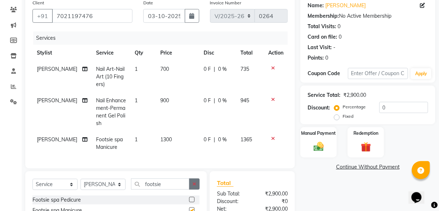
checkbox input "false"
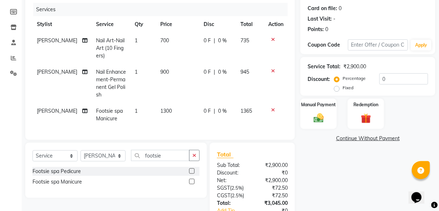
scroll to position [0, 0]
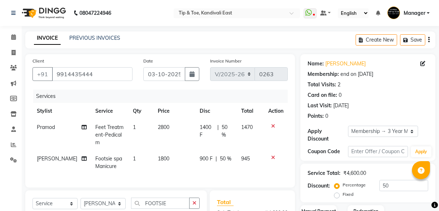
select select "7846"
select select "service"
select select "85200"
select select "1: Object"
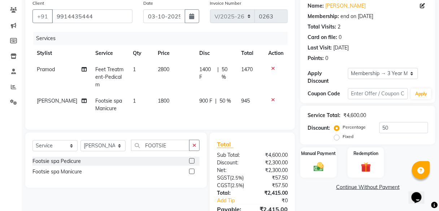
scroll to position [93, 0]
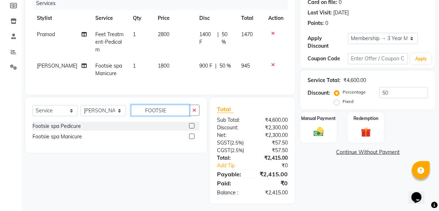
drag, startPoint x: 168, startPoint y: 106, endPoint x: 126, endPoint y: 117, distance: 43.1
click at [126, 117] on div "Select Service Product Membership Package Voucher Prepaid Gift Card Select Styl…" at bounding box center [116, 113] width 167 height 17
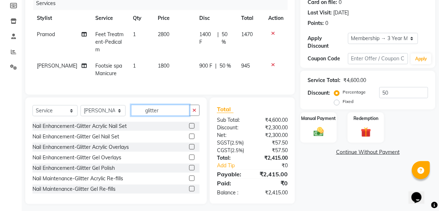
type input "glitter"
click at [189, 165] on label at bounding box center [191, 167] width 5 height 5
click at [189, 166] on input "checkbox" at bounding box center [191, 168] width 5 height 5
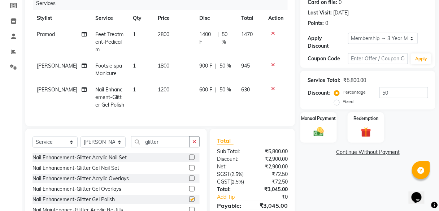
checkbox input "false"
click at [119, 140] on select "Select Stylist Dhanashree Manager Poonam Juhu Pramod Pranali RUTUJA SANJAY MAMA…" at bounding box center [103, 142] width 45 height 11
select select "70361"
click at [81, 137] on select "Select Stylist Dhanashree Manager Poonam Juhu Pramod Pranali RUTUJA SANJAY MAMA…" at bounding box center [103, 142] width 45 height 11
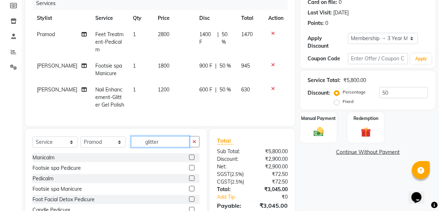
click at [165, 139] on input "glitter" at bounding box center [160, 141] width 59 height 11
type input "g"
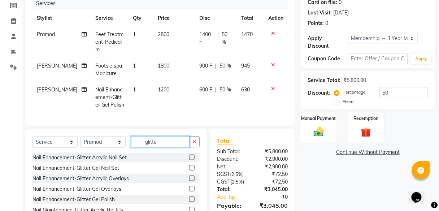
type input "glitter"
click at [189, 197] on label at bounding box center [191, 199] width 5 height 5
click at [189, 197] on input "checkbox" at bounding box center [191, 199] width 5 height 5
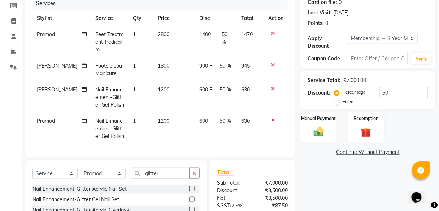
checkbox input "false"
click at [158, 118] on span "1200" at bounding box center [164, 121] width 12 height 7
select select "70361"
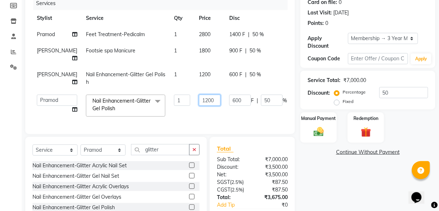
click at [199, 106] on input "1200" at bounding box center [210, 100] width 22 height 11
click at [225, 90] on td "600 F | 50 %" at bounding box center [258, 78] width 66 height 24
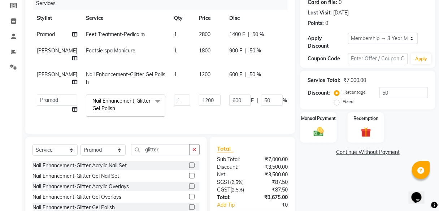
select select "85200"
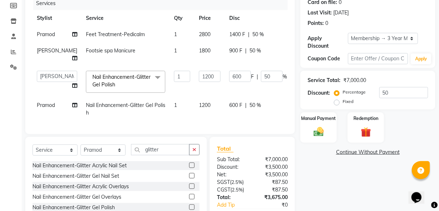
click at [199, 108] on span "1200" at bounding box center [205, 105] width 12 height 7
select select "70361"
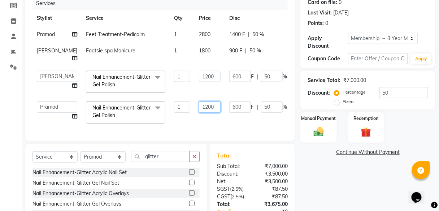
click at [199, 113] on input "1200" at bounding box center [210, 107] width 22 height 11
type input "1300"
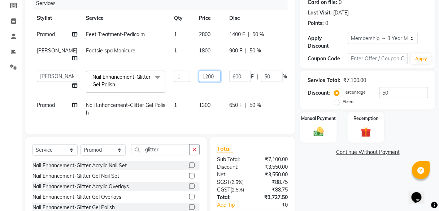
click at [199, 82] on input "1200" at bounding box center [210, 76] width 22 height 11
type input "1300"
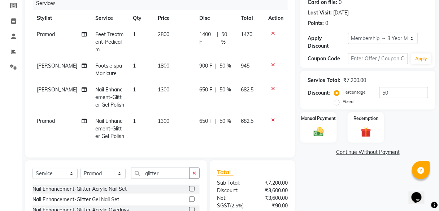
click at [207, 123] on td "650 F | 50 %" at bounding box center [216, 128] width 42 height 31
select select "70361"
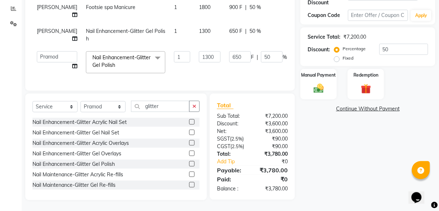
scroll to position [32, 0]
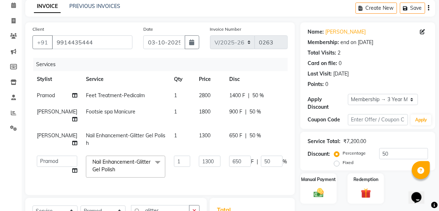
click at [195, 182] on td "1300" at bounding box center [210, 166] width 30 height 31
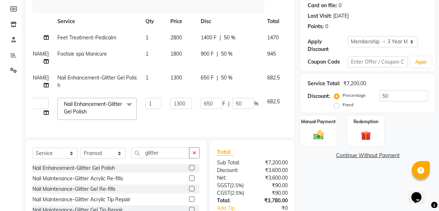
scroll to position [0, 30]
click at [290, 79] on icon at bounding box center [292, 76] width 4 height 5
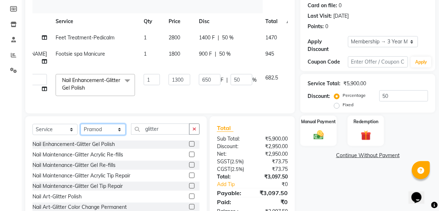
click at [120, 135] on select "Select Stylist Dhanashree Manager Poonam Juhu Pramod Pranali RUTUJA SANJAY MAMA…" at bounding box center [103, 129] width 45 height 11
select select "85200"
click at [81, 135] on select "Select Stylist Dhanashree Manager Poonam Juhu Pramod Pranali RUTUJA SANJAY MAMA…" at bounding box center [103, 129] width 45 height 11
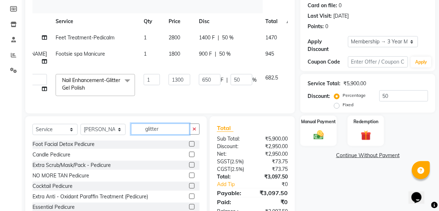
drag, startPoint x: 165, startPoint y: 140, endPoint x: 126, endPoint y: 143, distance: 38.4
click at [126, 141] on div "Select Service Product Membership Package Voucher Prepaid Gift Card Select Styl…" at bounding box center [116, 132] width 167 height 17
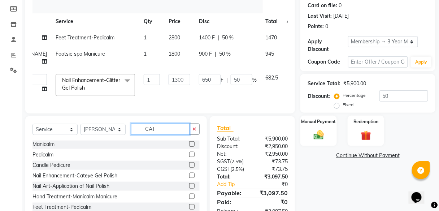
scroll to position [0, 0]
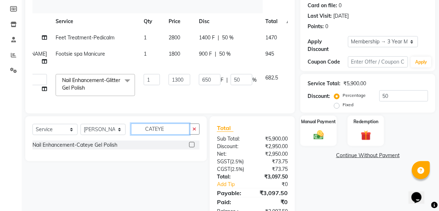
type input "CATEYE"
click at [192, 147] on label at bounding box center [191, 144] width 5 height 5
click at [192, 147] on input "checkbox" at bounding box center [191, 145] width 5 height 5
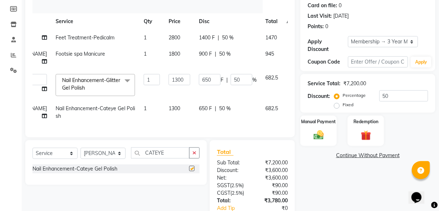
checkbox input "false"
drag, startPoint x: 173, startPoint y: 142, endPoint x: 125, endPoint y: 140, distance: 48.1
click at [125, 137] on div "Client +91 9914435444 Date 03-10-2025 Invoice Number V/2025 V/2025-26 0263 Serv…" at bounding box center [160, 51] width 270 height 173
click at [137, 130] on div "Services Stylist Service Qty Price Disc Total Action Pramod Feet Treatment-Pedi…" at bounding box center [160, 65] width 255 height 130
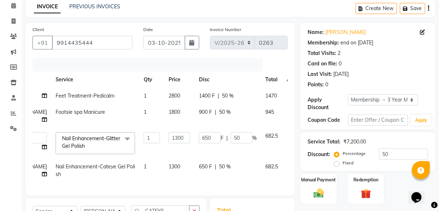
scroll to position [147, 0]
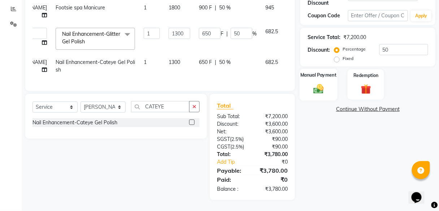
click at [332, 74] on div "Manual Payment" at bounding box center [319, 85] width 38 height 32
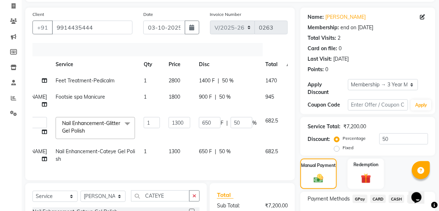
scroll to position [60, 0]
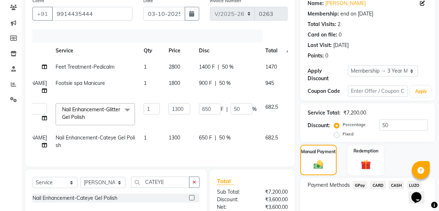
click at [169, 137] on td "1300" at bounding box center [179, 142] width 30 height 24
select select "85200"
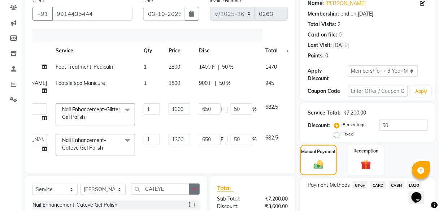
scroll to position [89, 0]
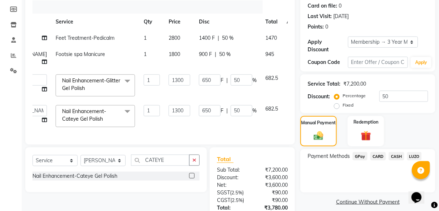
click at [380, 158] on span "CARD" at bounding box center [379, 156] width 16 height 8
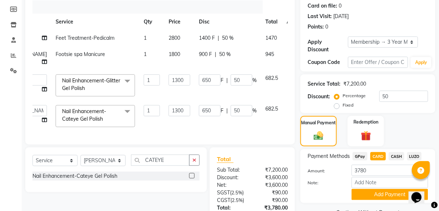
scroll to position [153, 0]
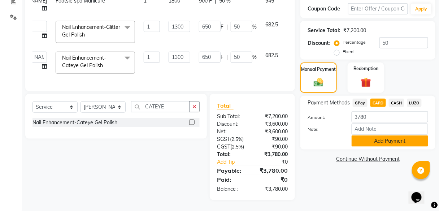
click at [376, 135] on button "Add Payment" at bounding box center [390, 140] width 77 height 11
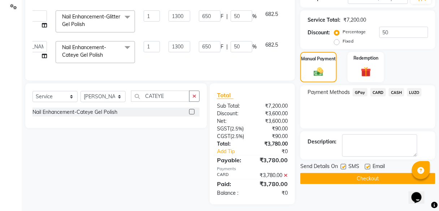
click at [348, 179] on button "Checkout" at bounding box center [368, 178] width 135 height 11
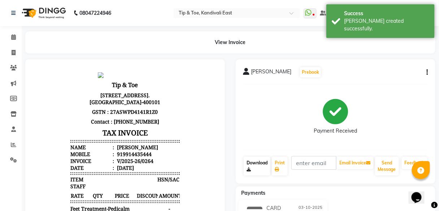
click at [257, 166] on link "Download" at bounding box center [257, 166] width 27 height 19
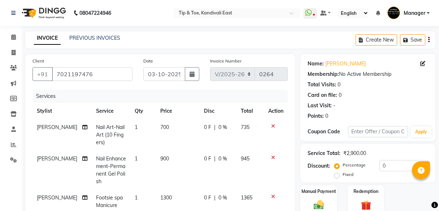
select select "7846"
select select "service"
select select "70623"
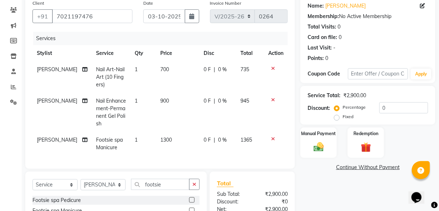
click at [273, 98] on icon at bounding box center [273, 99] width 4 height 5
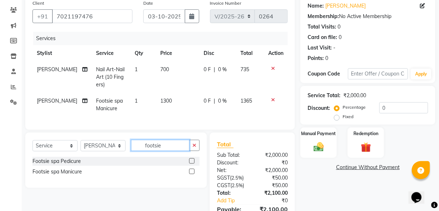
drag, startPoint x: 162, startPoint y: 150, endPoint x: 121, endPoint y: 146, distance: 41.0
click at [121, 146] on div "Select Service Product Membership Package Voucher Prepaid Gift Card Select Styl…" at bounding box center [116, 148] width 167 height 17
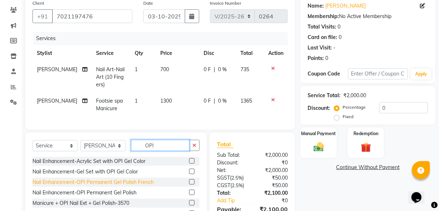
scroll to position [1, 0]
type input "OPI"
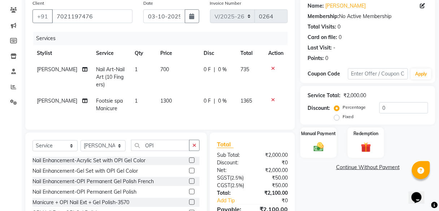
click at [189, 194] on label at bounding box center [191, 191] width 5 height 5
click at [189, 194] on input "checkbox" at bounding box center [191, 192] width 5 height 5
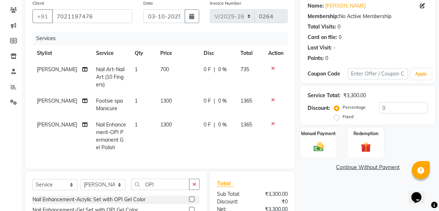
checkbox input "false"
click at [219, 100] on span "0 %" at bounding box center [223, 101] width 9 height 8
select select "70623"
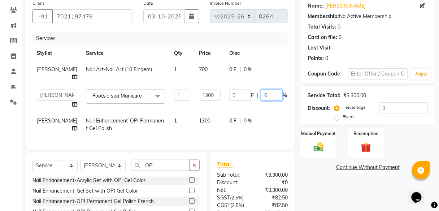
click at [261, 95] on input "0" at bounding box center [272, 95] width 22 height 11
type input "50"
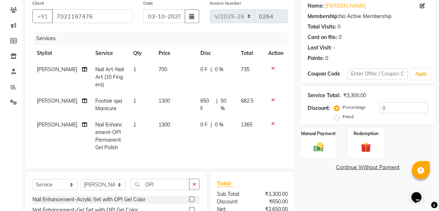
click at [209, 131] on td "0 F | 0 %" at bounding box center [217, 136] width 40 height 39
select select "70623"
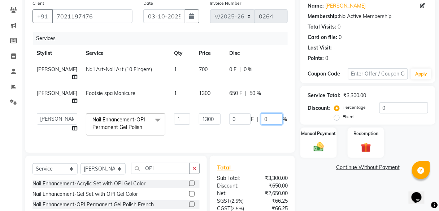
click at [261, 119] on input "0" at bounding box center [272, 118] width 22 height 11
type input "50"
click at [195, 138] on td "1300" at bounding box center [210, 124] width 30 height 31
select select "70623"
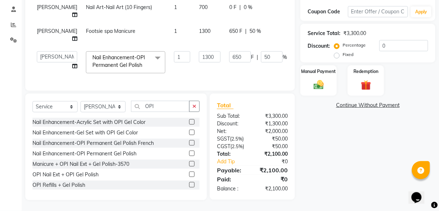
scroll to position [66, 0]
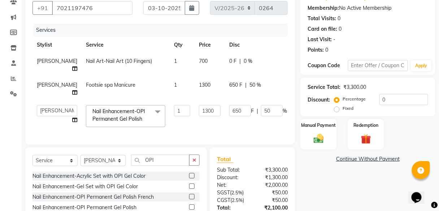
click at [195, 59] on td "700" at bounding box center [210, 65] width 30 height 24
select select "70623"
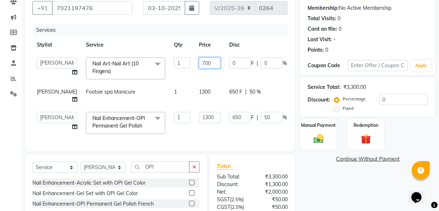
click at [199, 62] on input "700" at bounding box center [210, 62] width 22 height 11
type input "800"
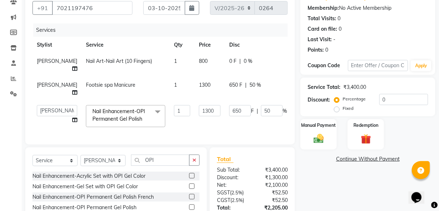
click at [170, 76] on td "1" at bounding box center [182, 65] width 25 height 24
select select "70623"
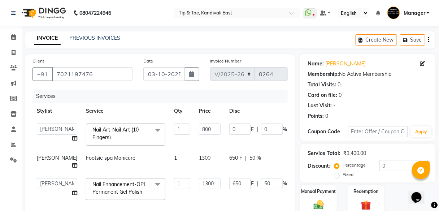
scroll to position [58, 0]
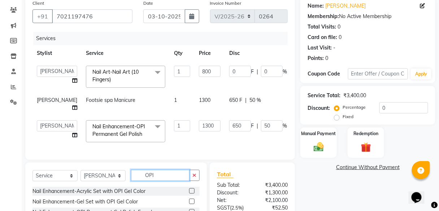
drag, startPoint x: 115, startPoint y: 181, endPoint x: 112, endPoint y: 178, distance: 4.4
click at [115, 181] on div "Select Service Product Membership Package Voucher Prepaid Gift Card Select Styl…" at bounding box center [116, 178] width 167 height 17
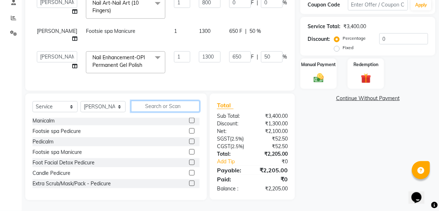
scroll to position [0, 0]
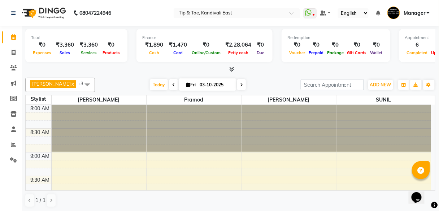
scroll to position [376, 0]
